Goal: Find specific page/section: Find specific page/section

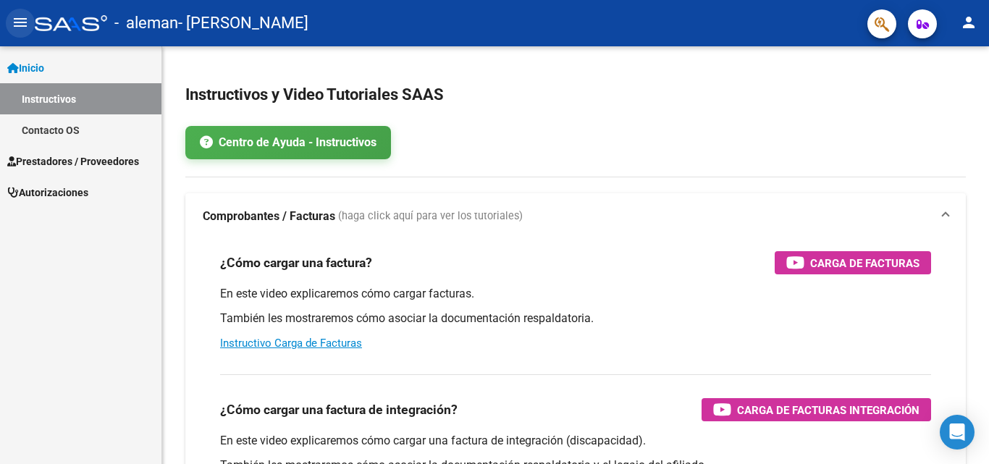
click at [25, 19] on mat-icon "menu" at bounding box center [20, 22] width 17 height 17
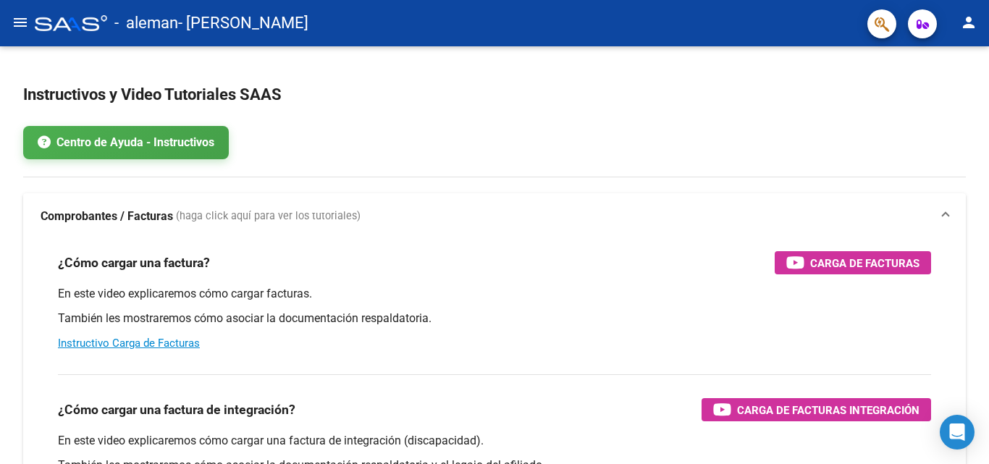
click at [25, 19] on mat-icon "menu" at bounding box center [20, 22] width 17 height 17
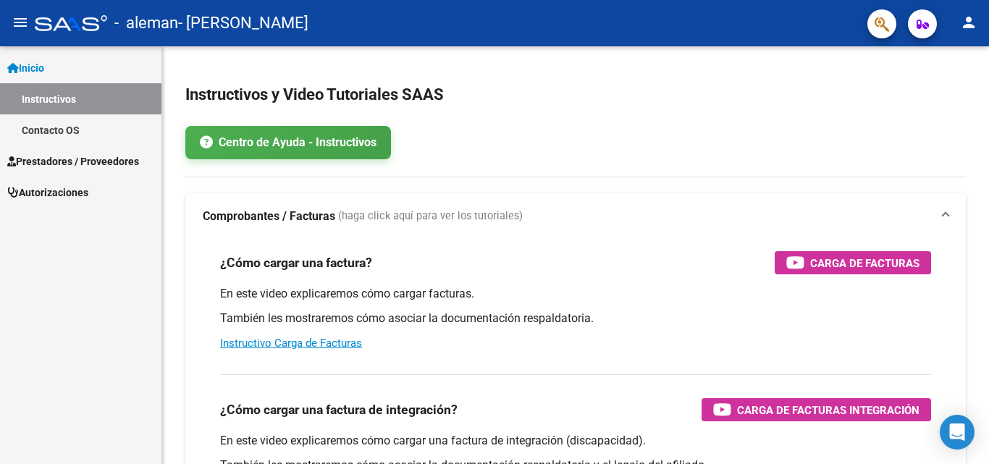
click at [20, 29] on mat-icon "menu" at bounding box center [20, 22] width 17 height 17
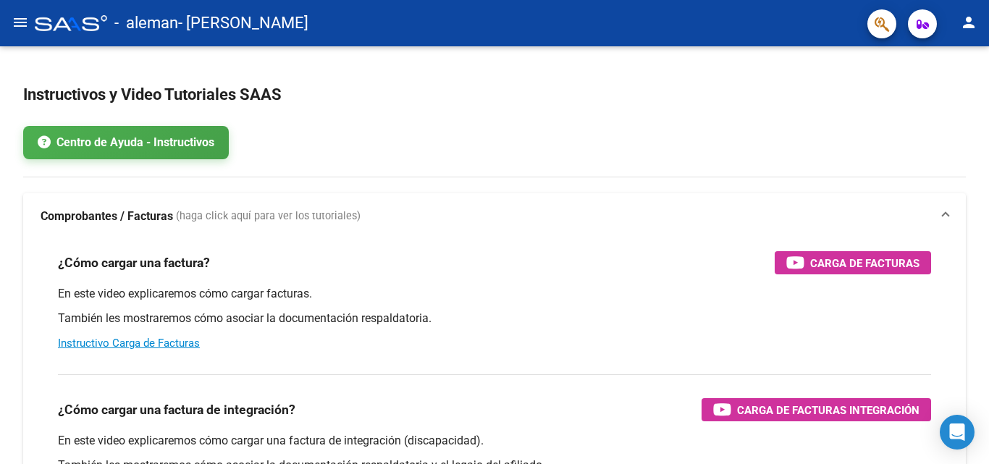
click at [20, 28] on mat-icon "menu" at bounding box center [20, 22] width 17 height 17
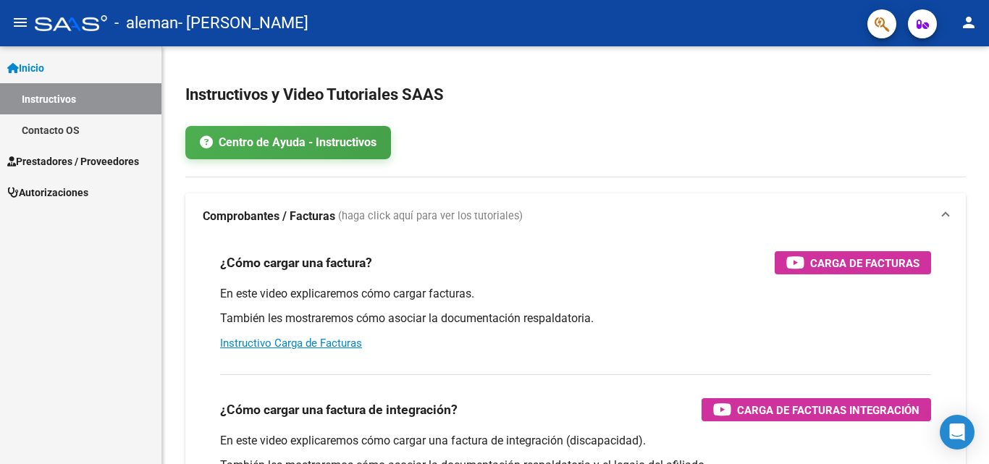
click at [12, 63] on icon at bounding box center [13, 68] width 12 height 10
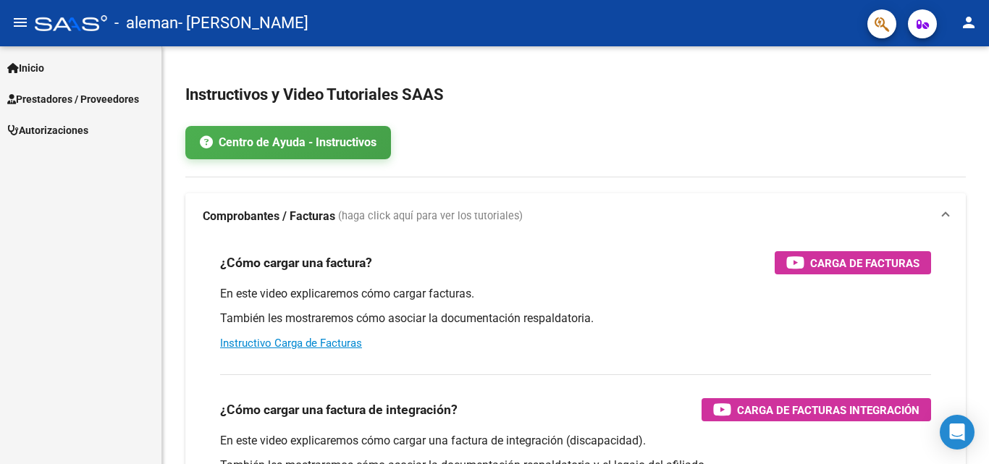
click at [33, 98] on span "Prestadores / Proveedores" at bounding box center [73, 99] width 132 height 16
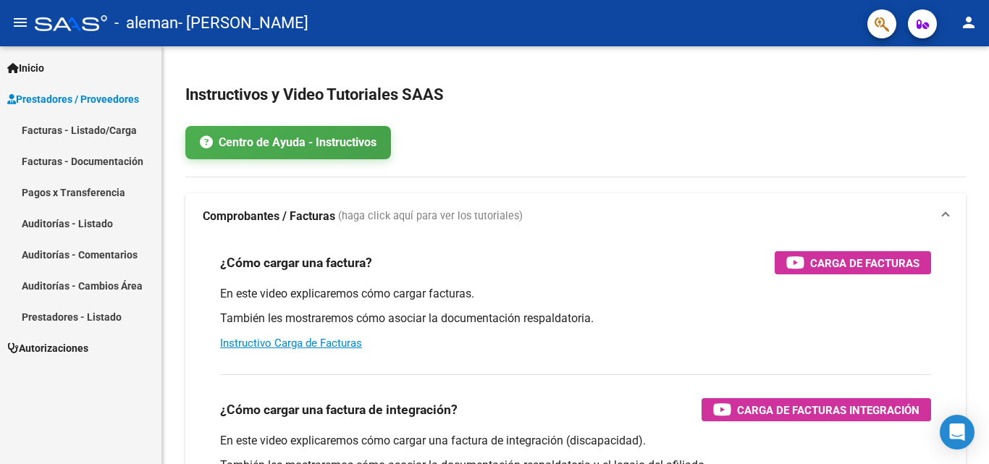
click at [80, 131] on link "Facturas - Listado/Carga" at bounding box center [80, 129] width 161 height 31
